Goal: Transaction & Acquisition: Book appointment/travel/reservation

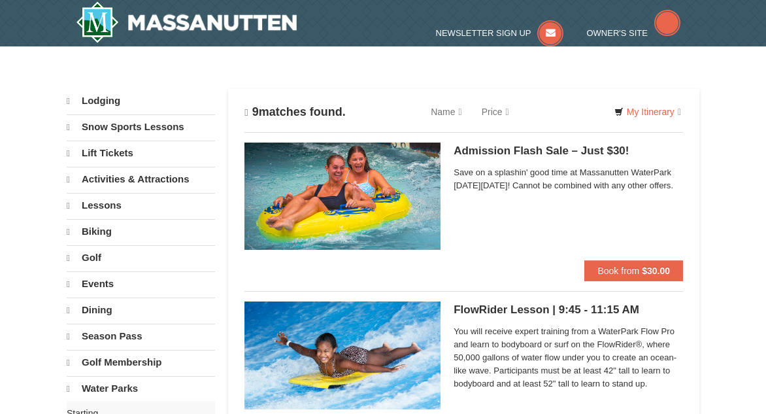
select select "9"
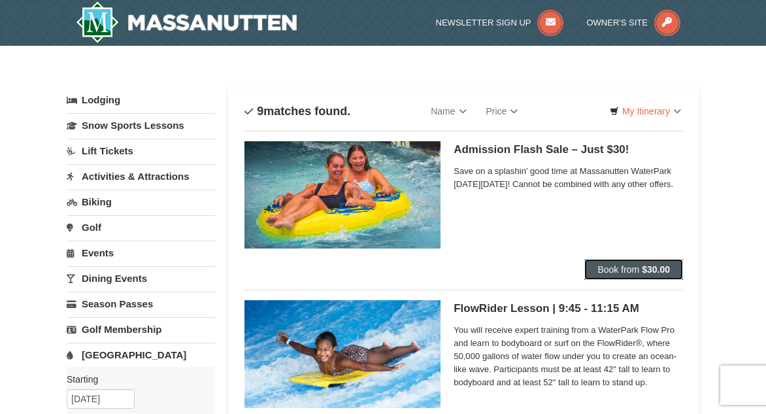
click at [630, 263] on button "Book from $30.00" at bounding box center [633, 269] width 99 height 21
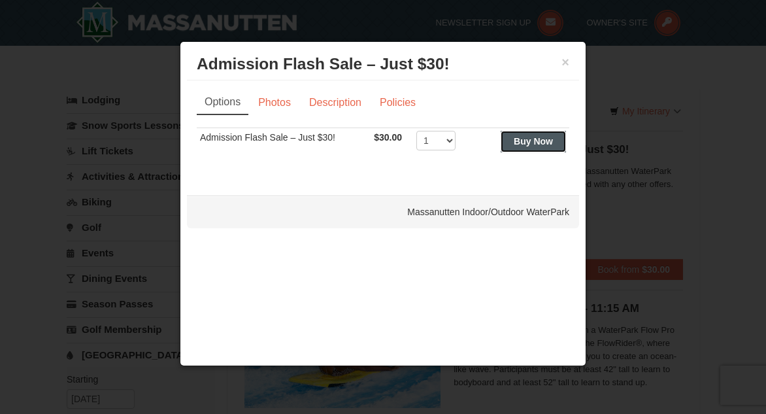
click at [540, 149] on button "Buy Now" at bounding box center [533, 141] width 65 height 21
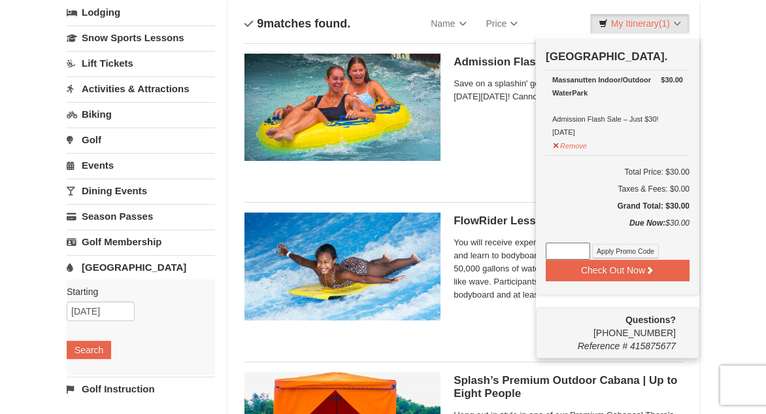
scroll to position [69, 0]
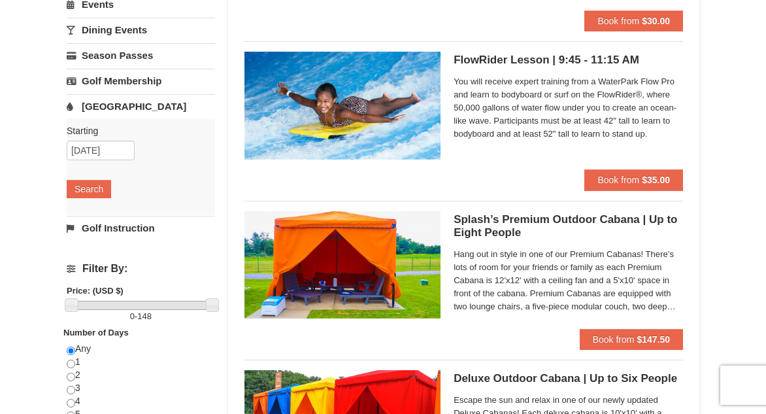
scroll to position [201, 0]
